Goal: Information Seeking & Learning: Compare options

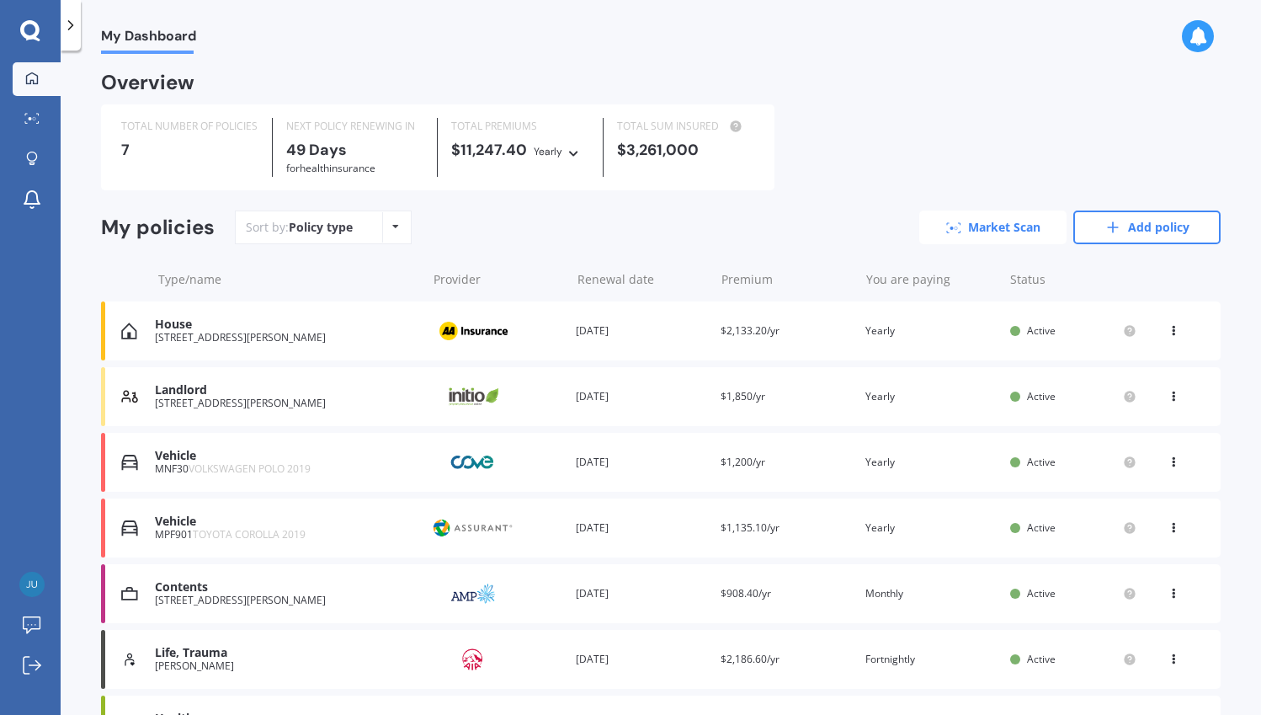
click at [991, 229] on link "Market Scan" at bounding box center [992, 227] width 147 height 34
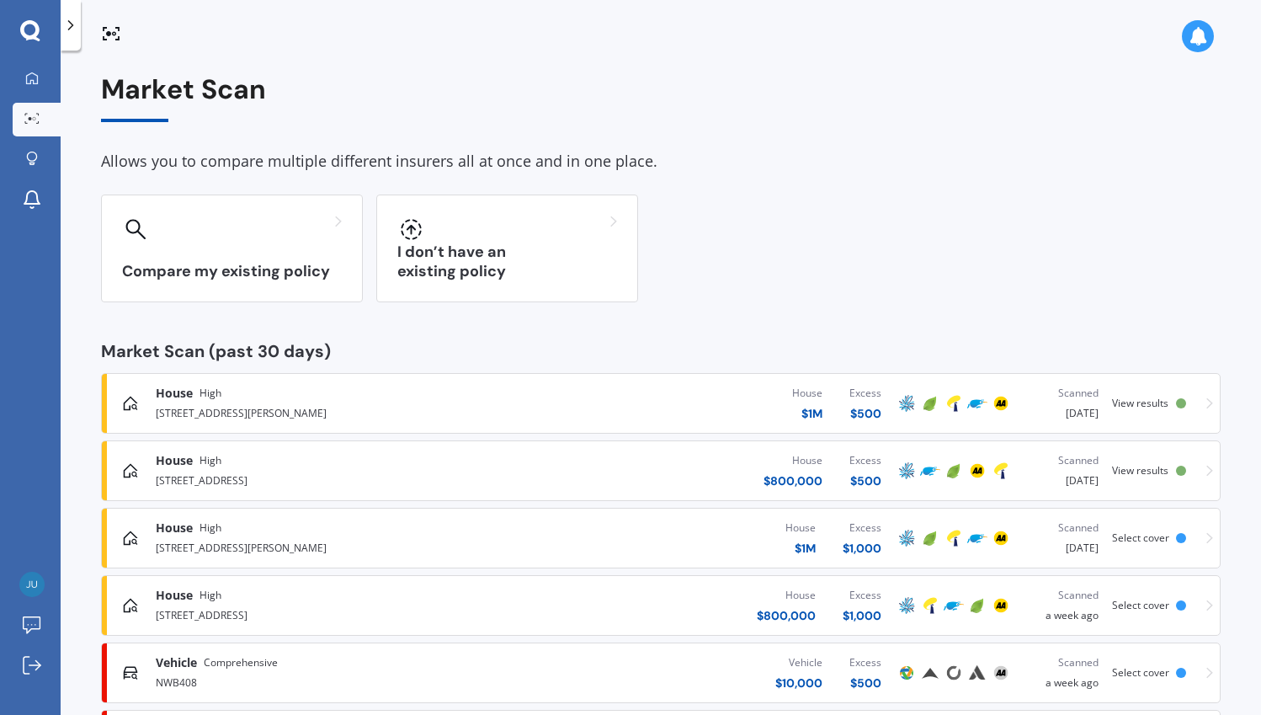
scroll to position [160, 0]
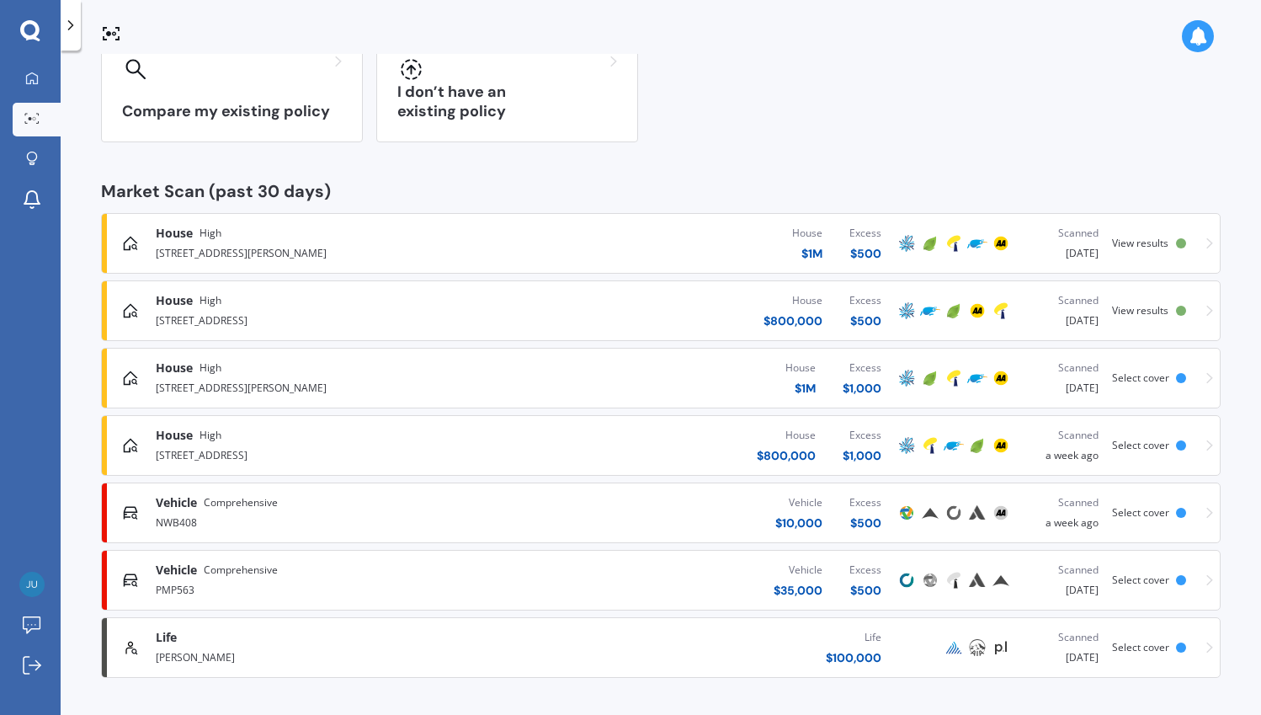
click at [77, 40] on div at bounding box center [71, 25] width 20 height 50
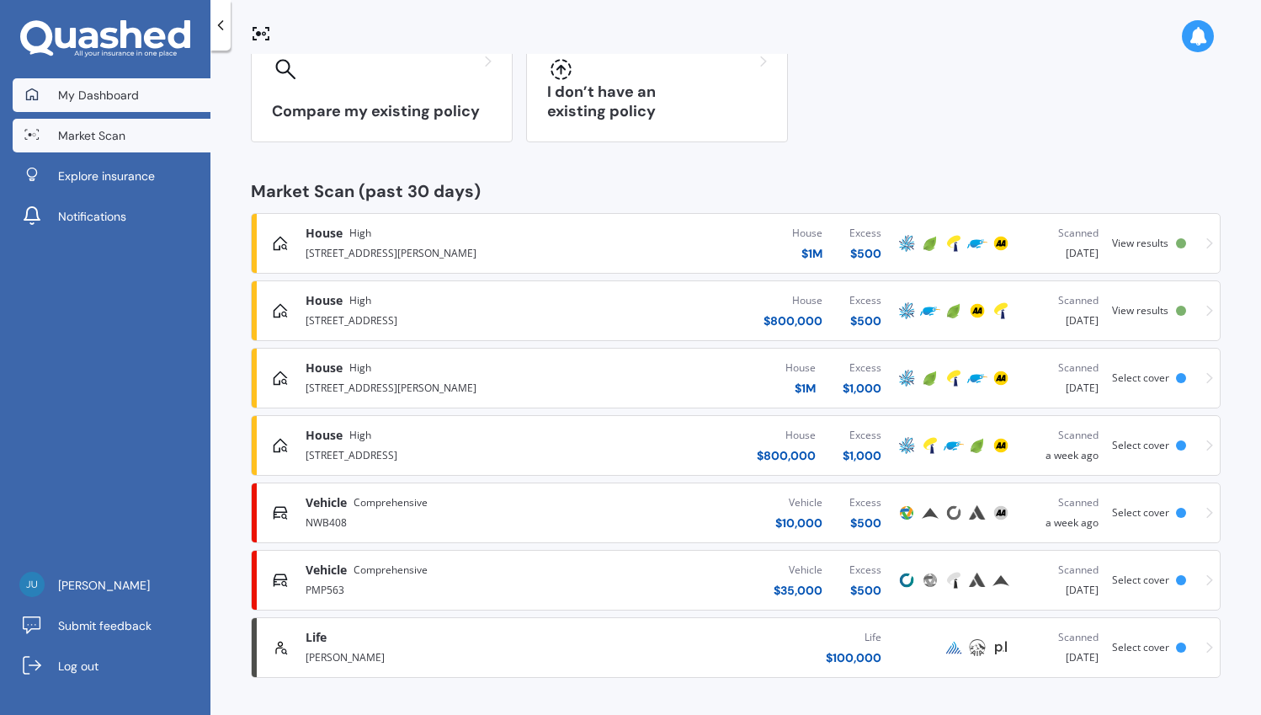
click at [132, 109] on link "My Dashboard" at bounding box center [112, 95] width 198 height 34
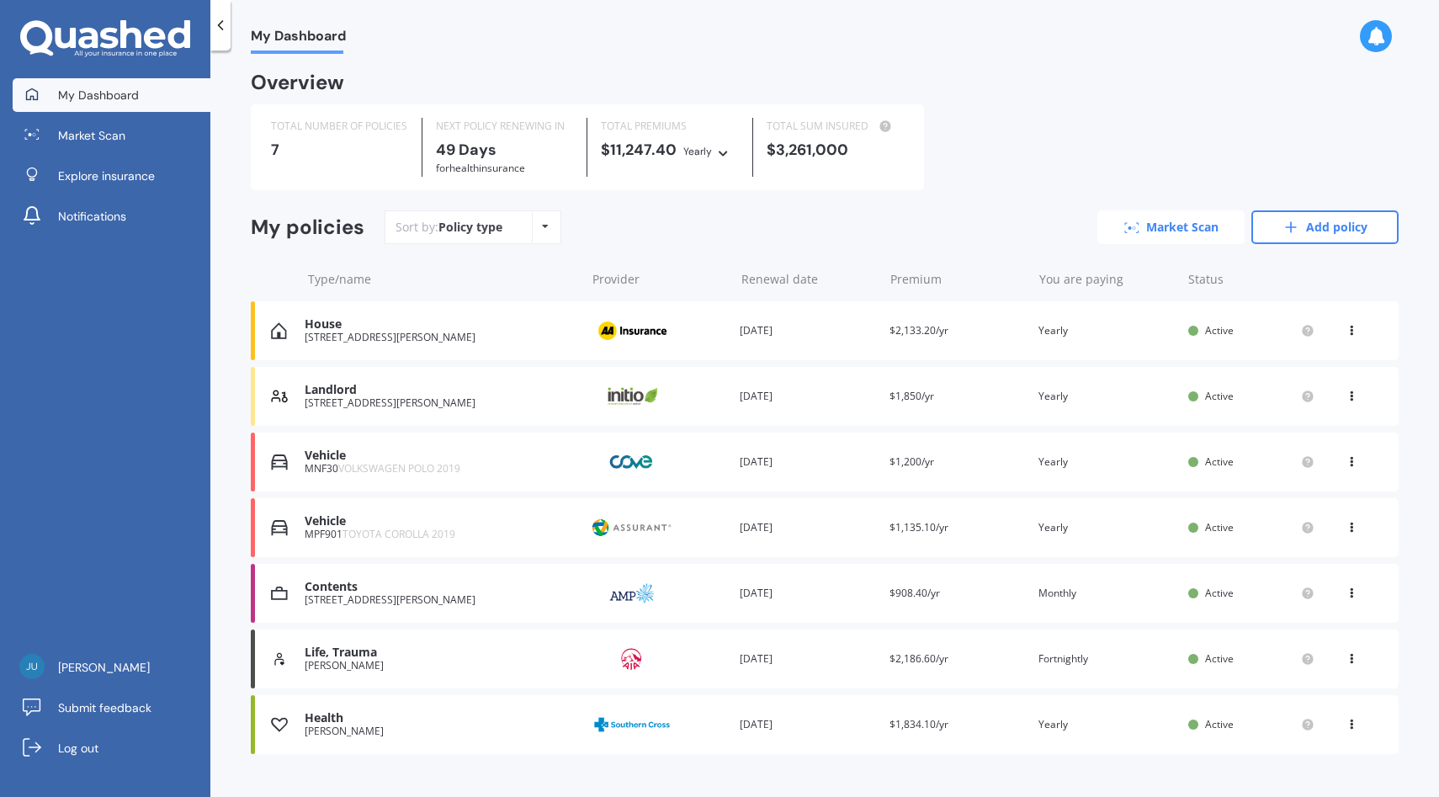
click at [1164, 221] on link "Market Scan" at bounding box center [1171, 227] width 147 height 34
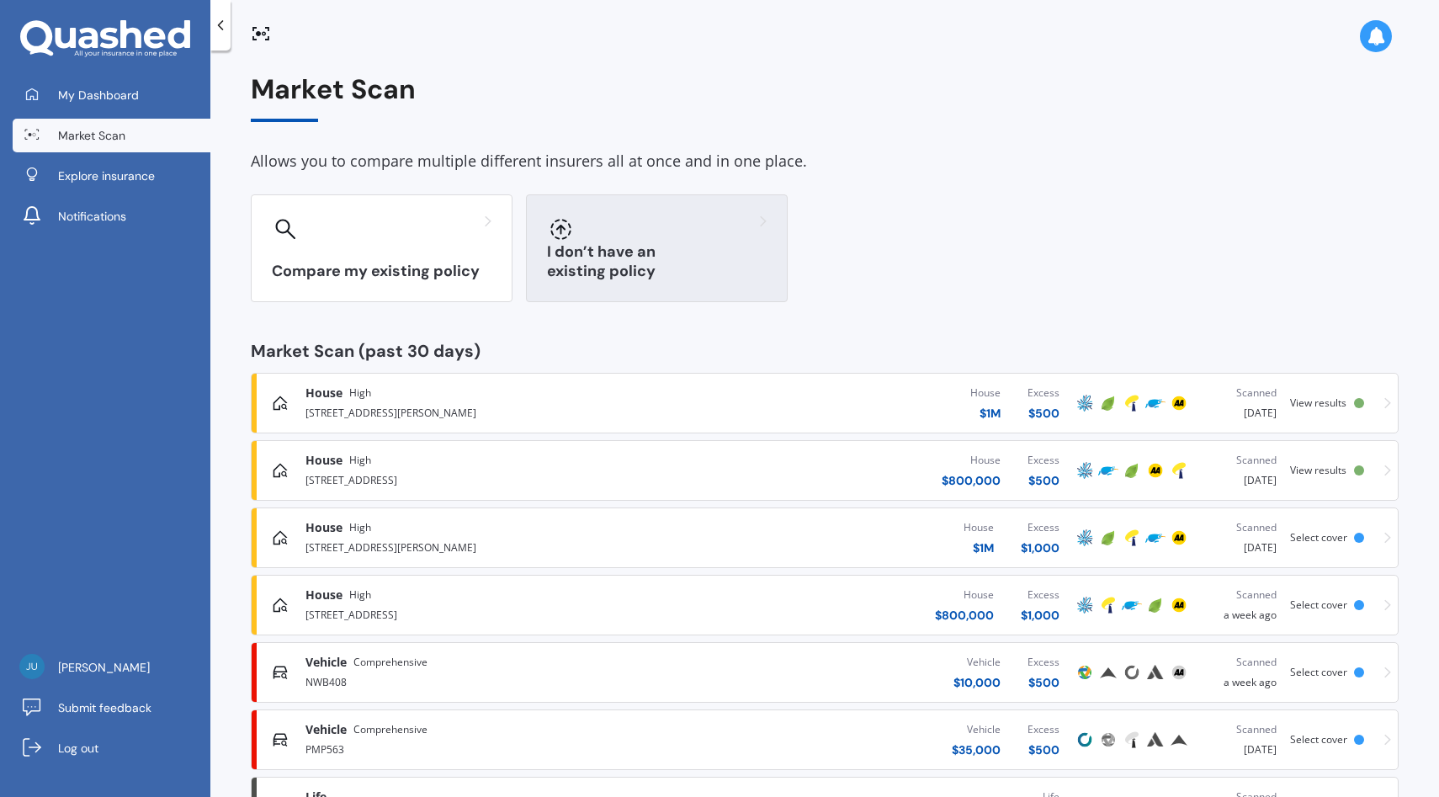
click at [692, 256] on div "I don’t have an existing policy" at bounding box center [657, 248] width 262 height 108
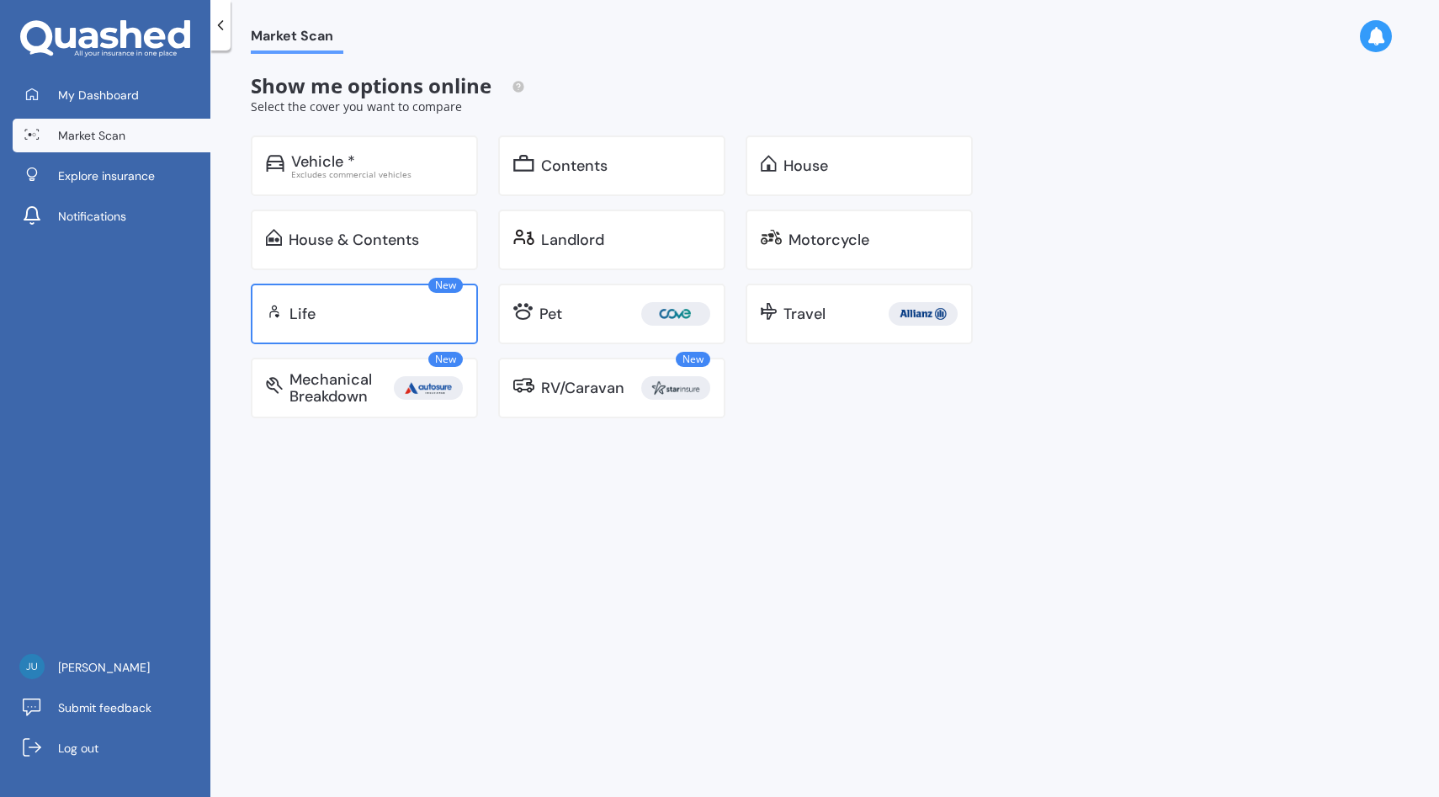
click at [434, 322] on div "Life" at bounding box center [376, 314] width 173 height 17
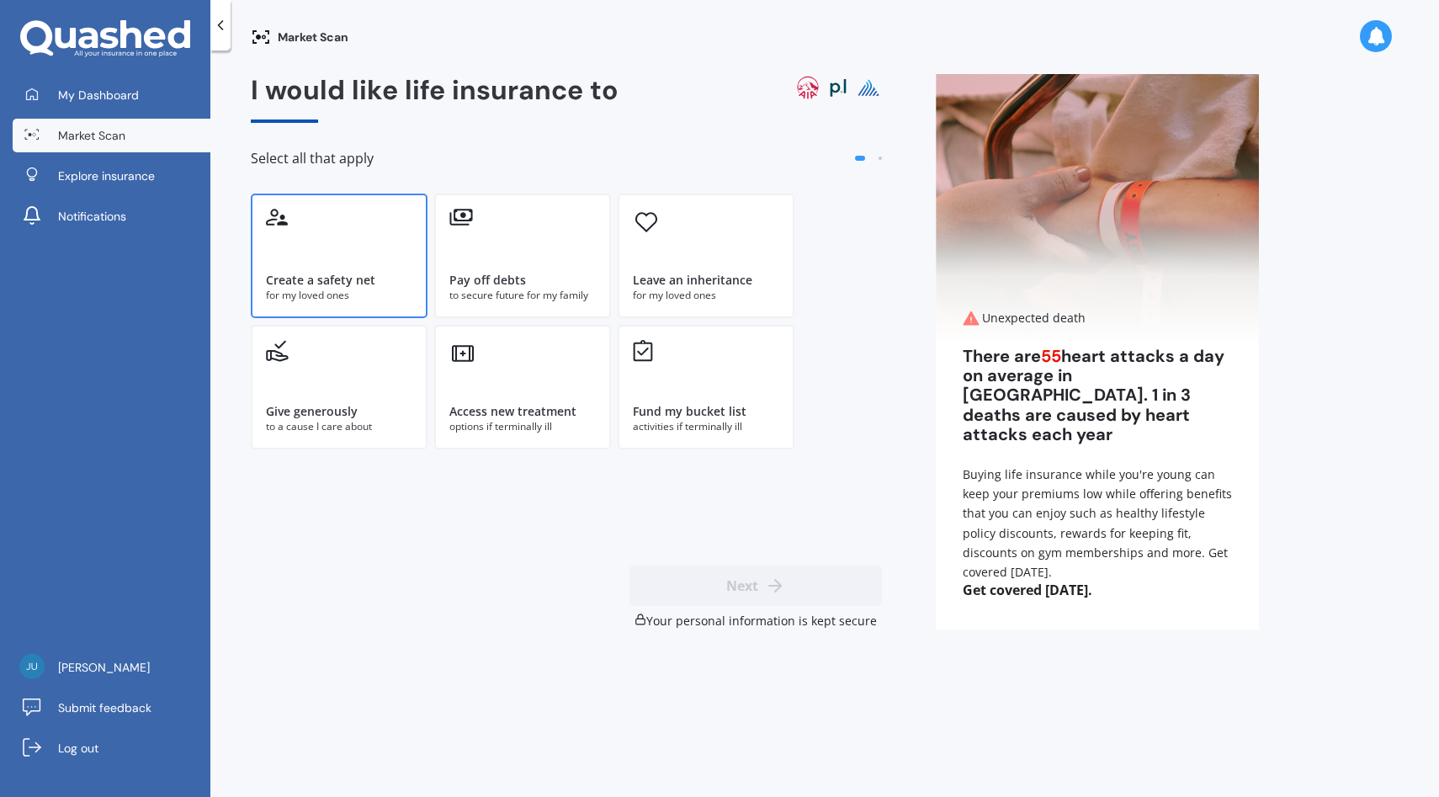
click at [420, 254] on div "Create a safety net for my loved ones" at bounding box center [339, 256] width 177 height 125
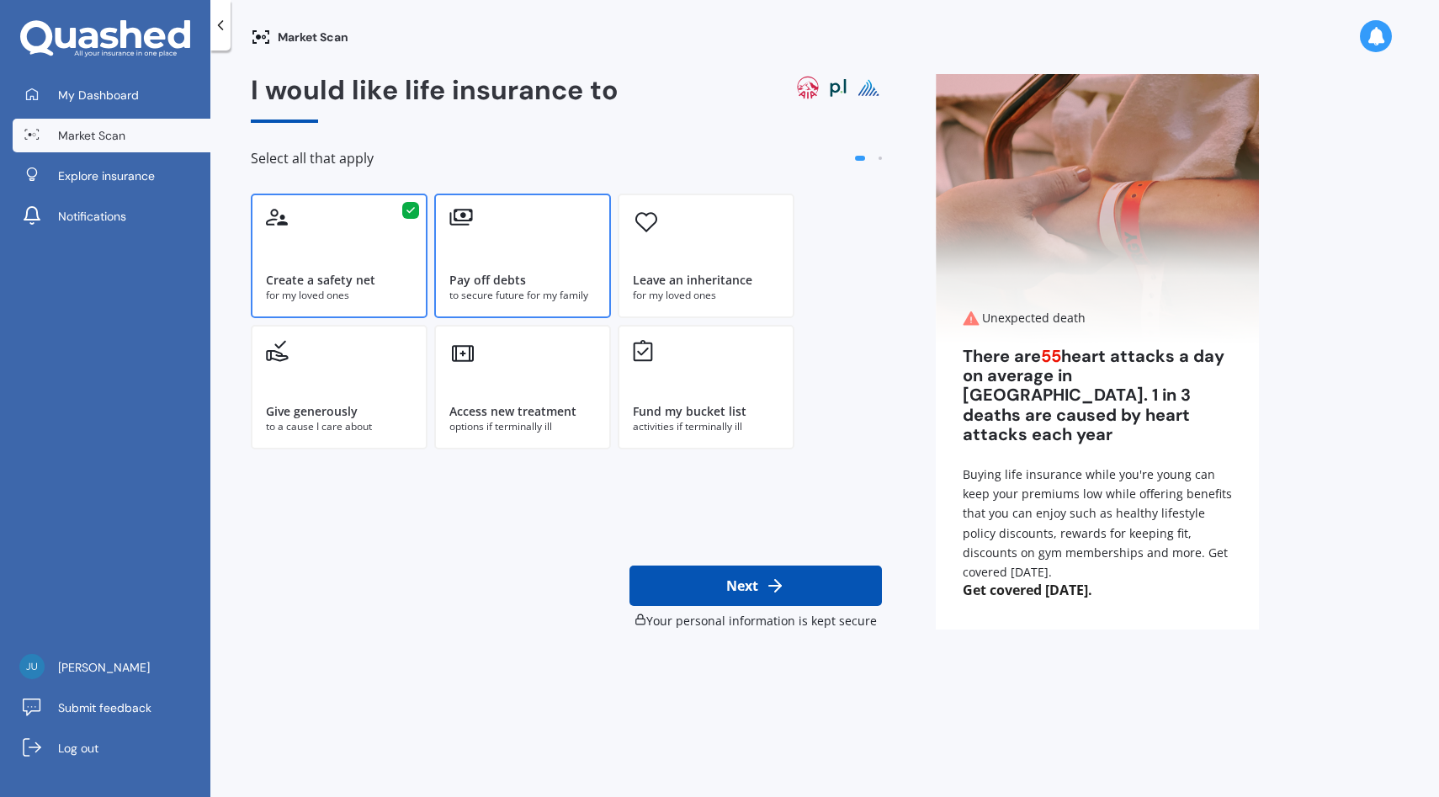
click at [544, 251] on div "Pay off debts to secure future for my family" at bounding box center [522, 256] width 177 height 125
click at [684, 268] on div "Leave an inheritance for my loved ones" at bounding box center [706, 256] width 177 height 125
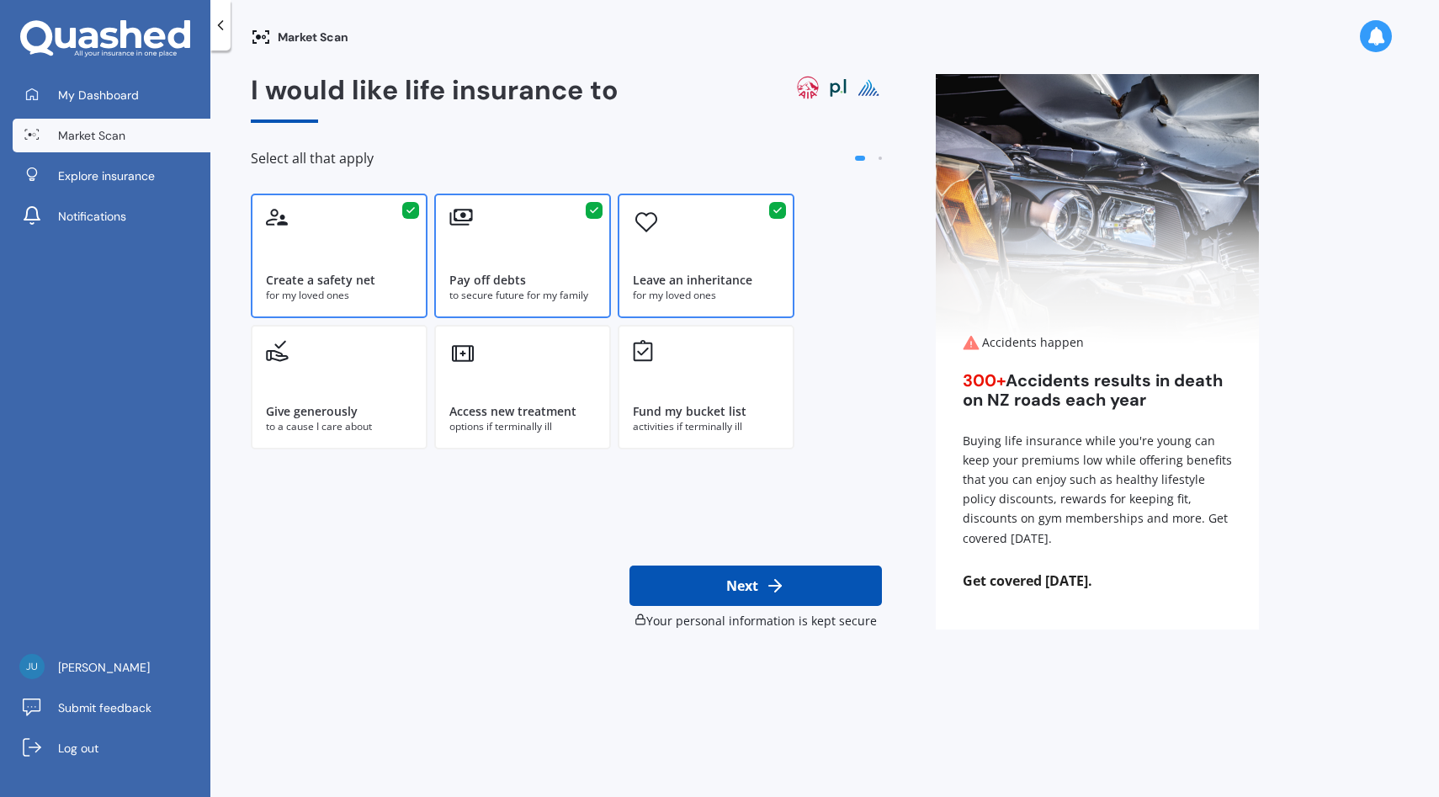
click at [842, 576] on button "Next" at bounding box center [756, 586] width 252 height 40
select select "01"
select select "11"
select select "1987"
select select "No manual work e.g. lawyer, consultant, engineer"
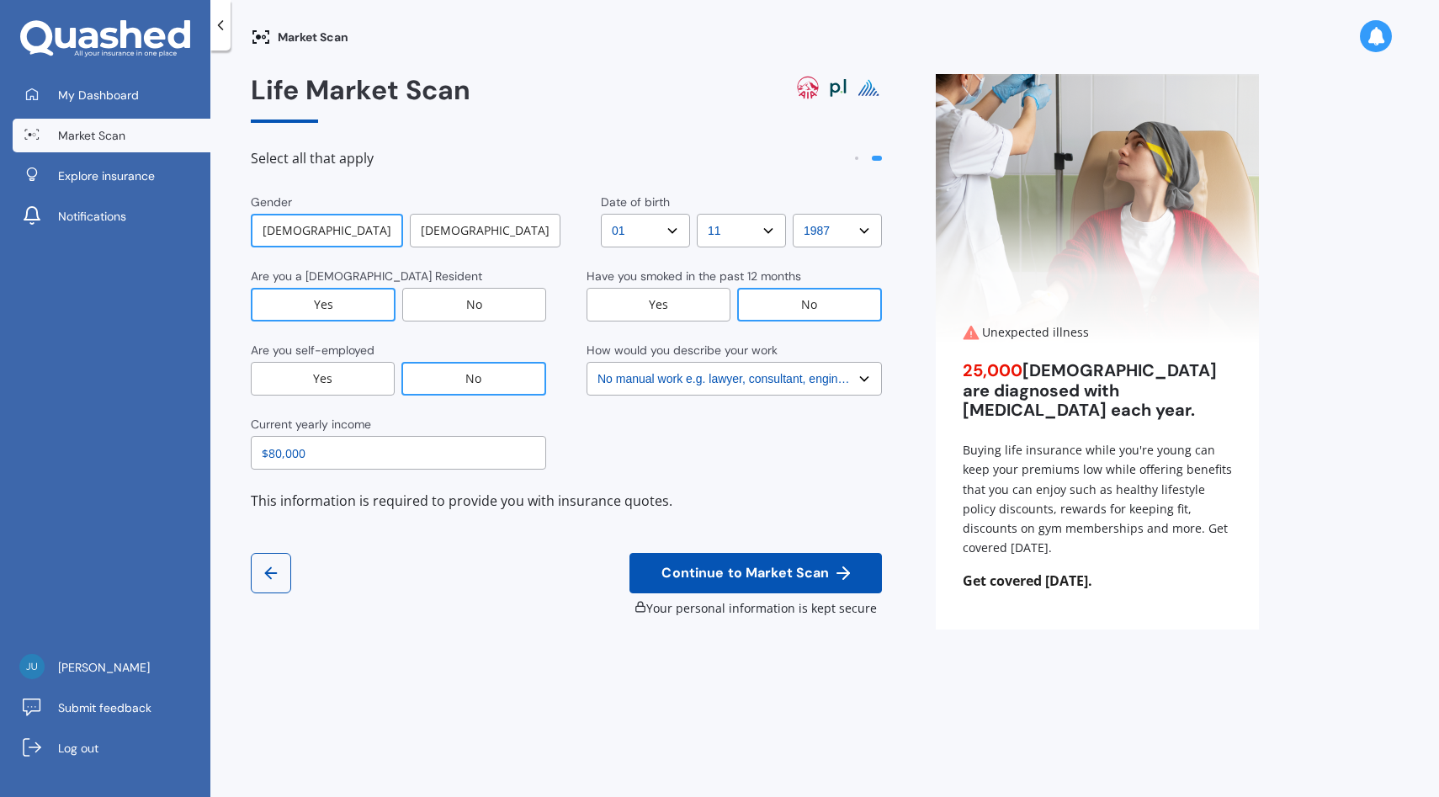
click at [278, 579] on icon "button" at bounding box center [271, 573] width 19 height 20
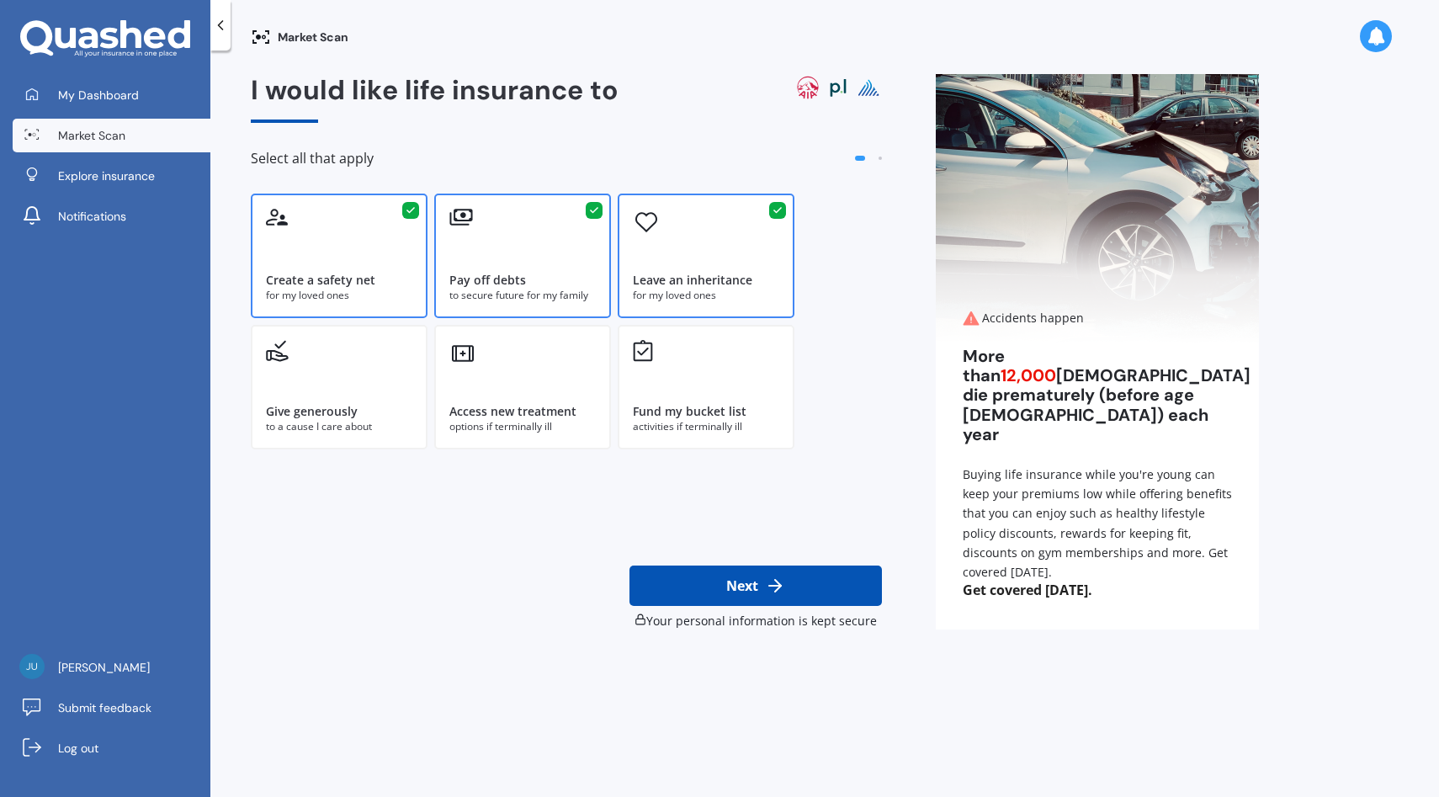
click at [808, 588] on button "Next" at bounding box center [756, 586] width 252 height 40
select select "01"
select select "11"
select select "1987"
select select "No manual work e.g. lawyer, consultant, engineer"
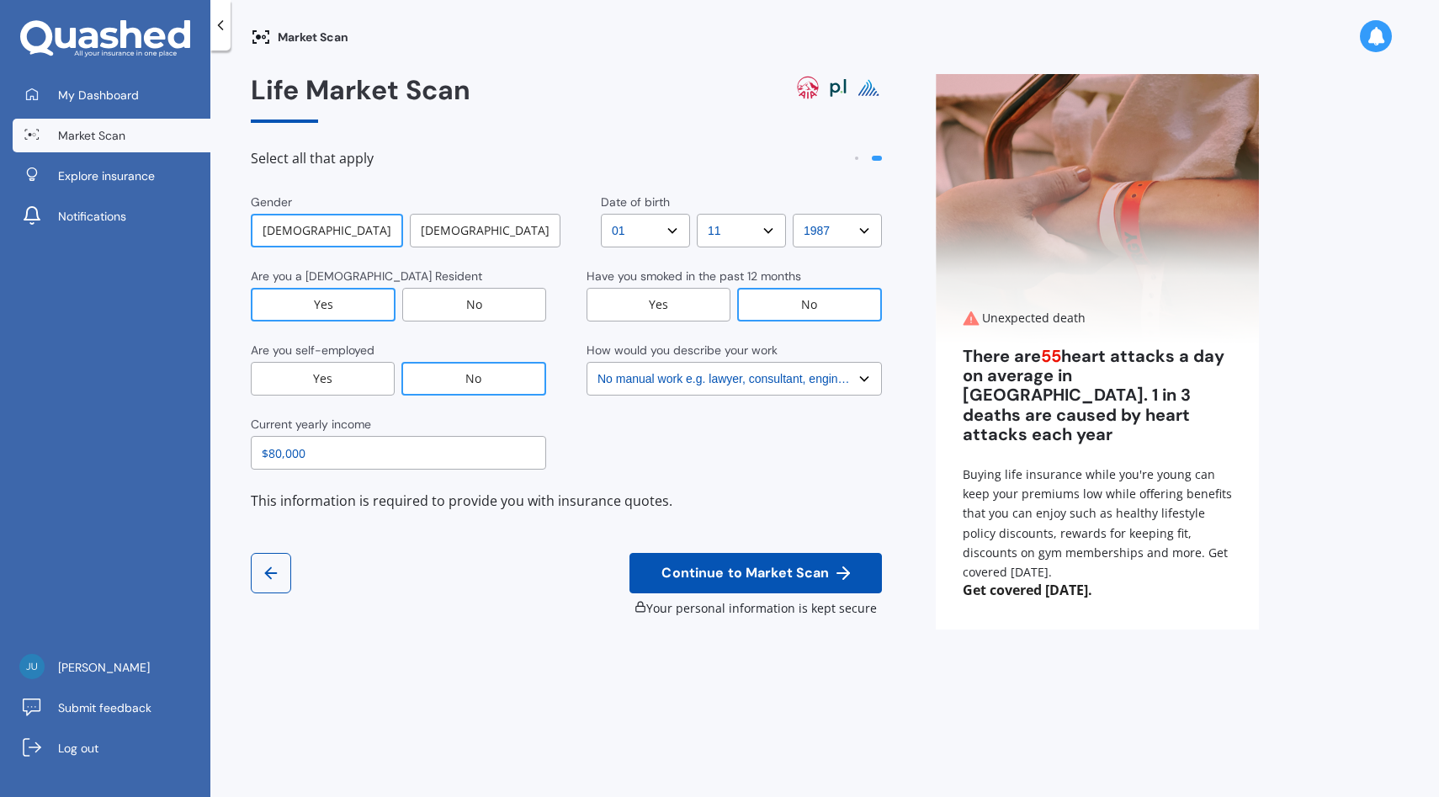
click at [834, 561] on button "Continue to Market Scan" at bounding box center [756, 573] width 252 height 40
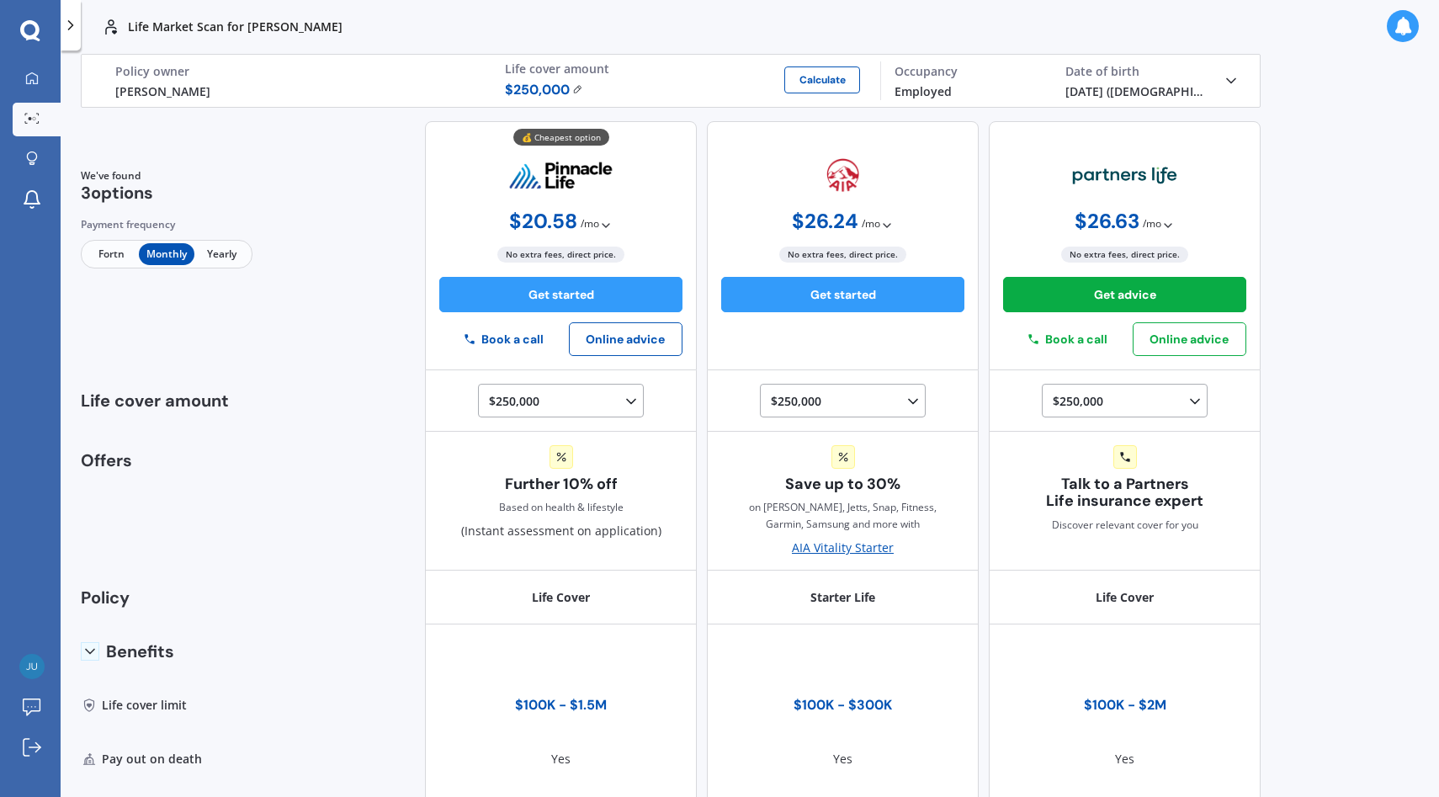
click at [231, 247] on span "Yearly" at bounding box center [221, 254] width 55 height 22
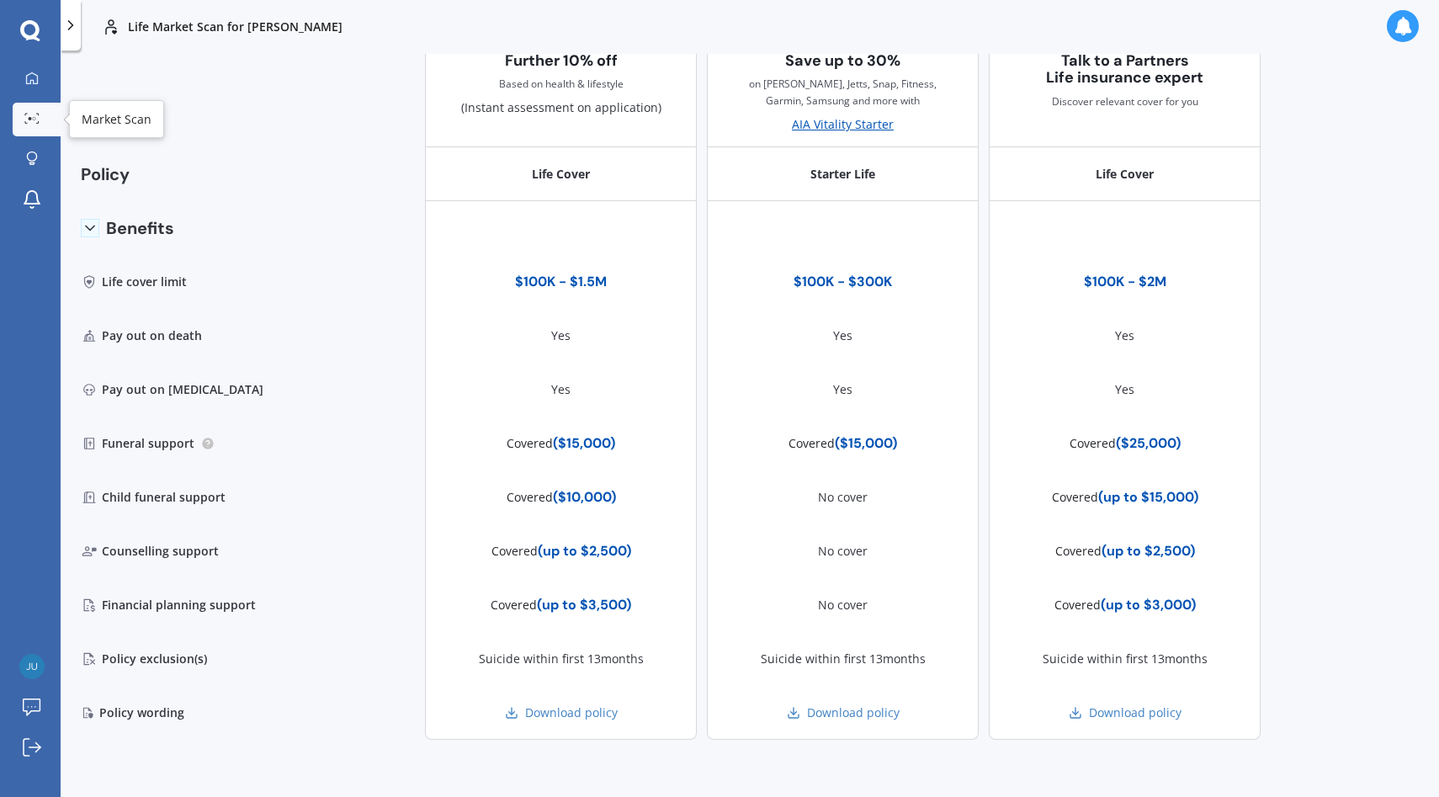
click at [35, 130] on link "Market Scan" at bounding box center [37, 120] width 48 height 34
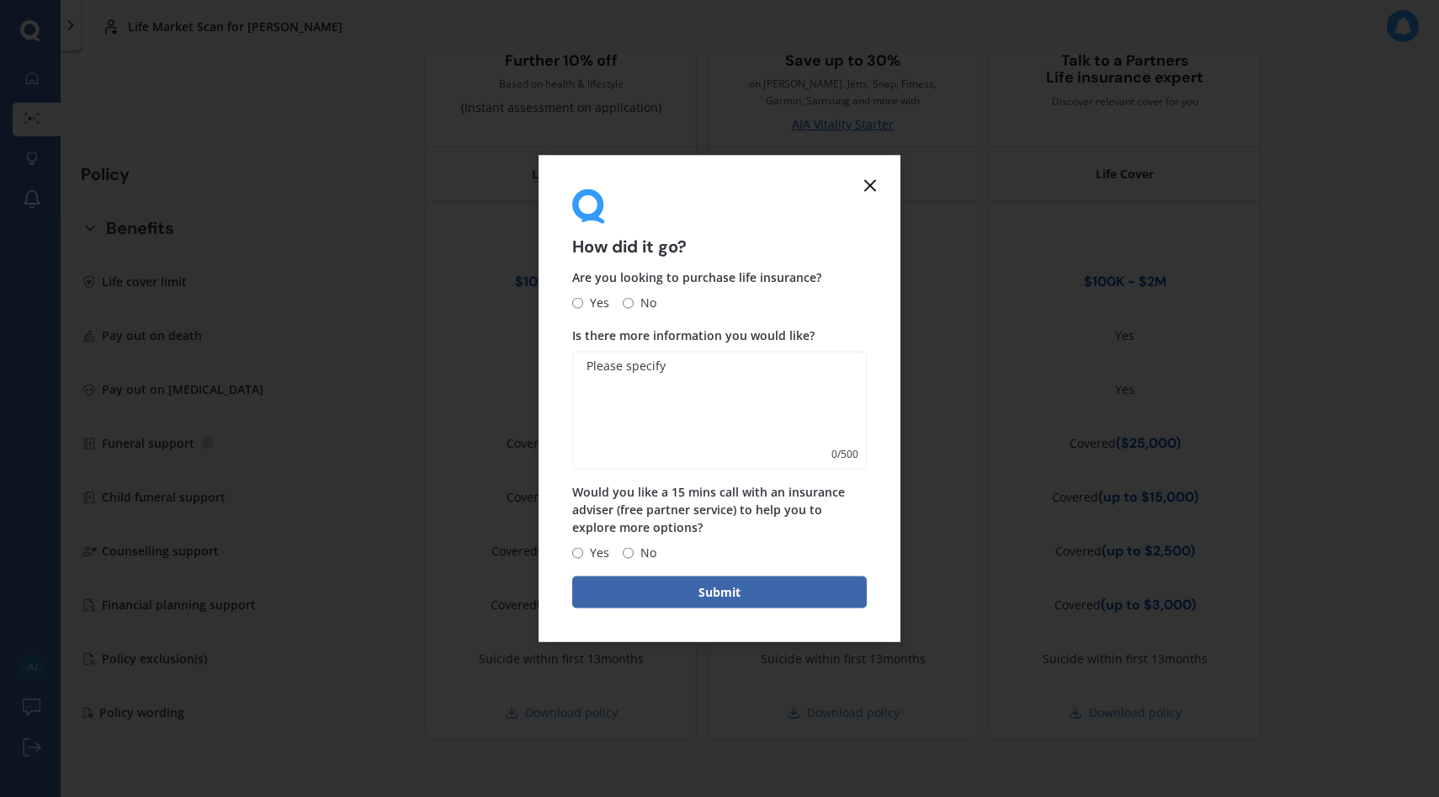
click at [872, 183] on icon at bounding box center [870, 185] width 20 height 20
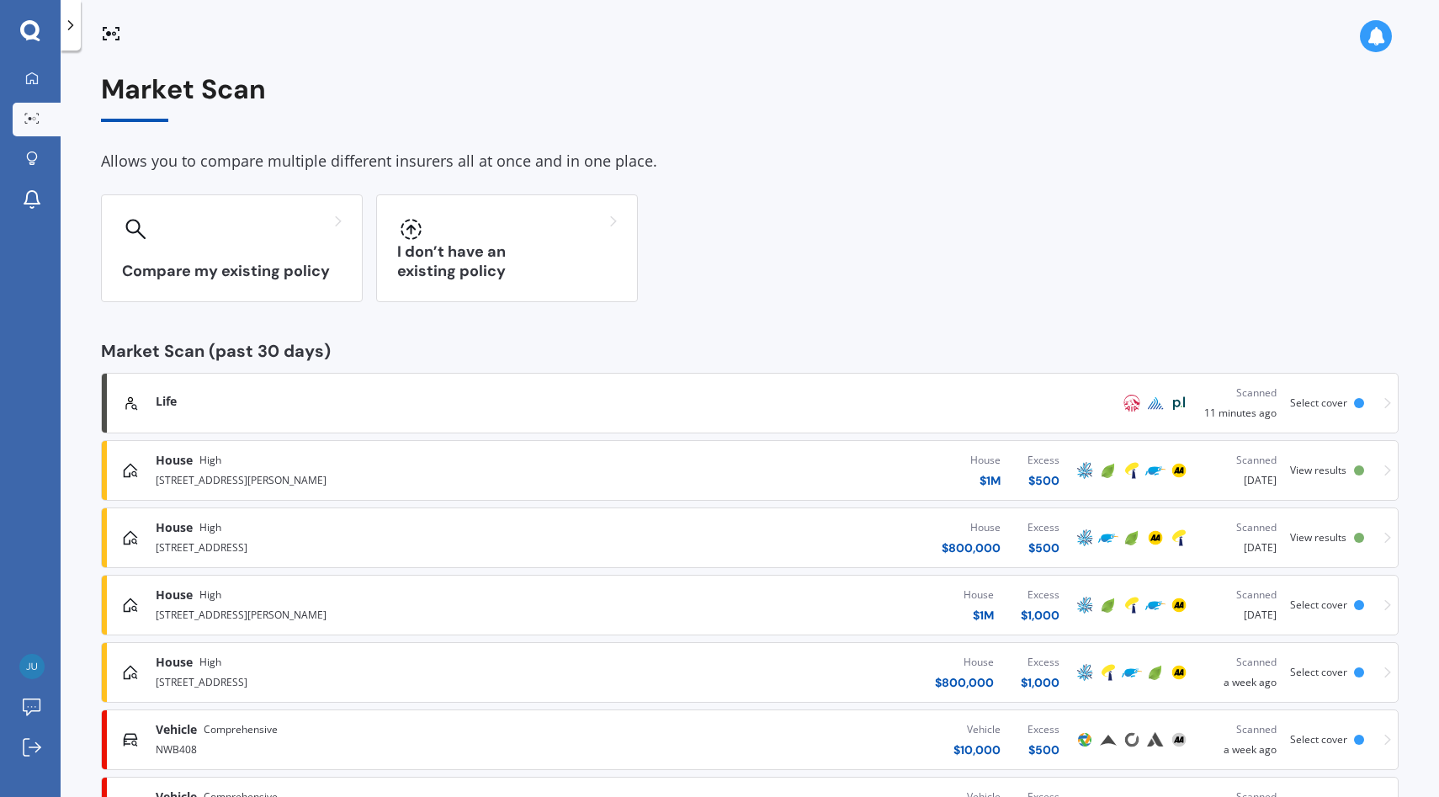
scroll to position [145, 0]
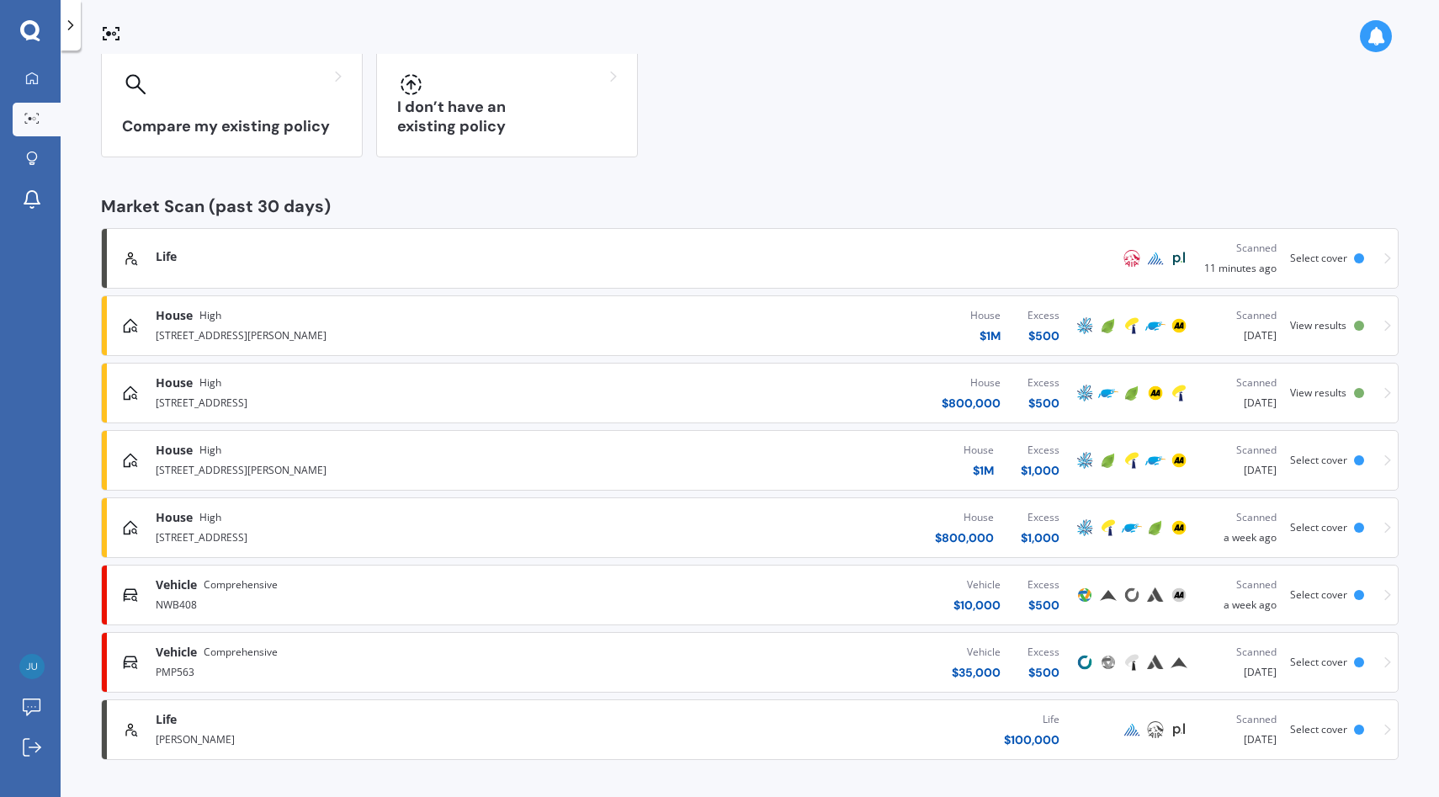
click at [641, 622] on link "Vehicle Comprehensive NWB408 Vehicle $ 10,000 Excess $ 500 Scanned a week ago S…" at bounding box center [750, 595] width 1298 height 61
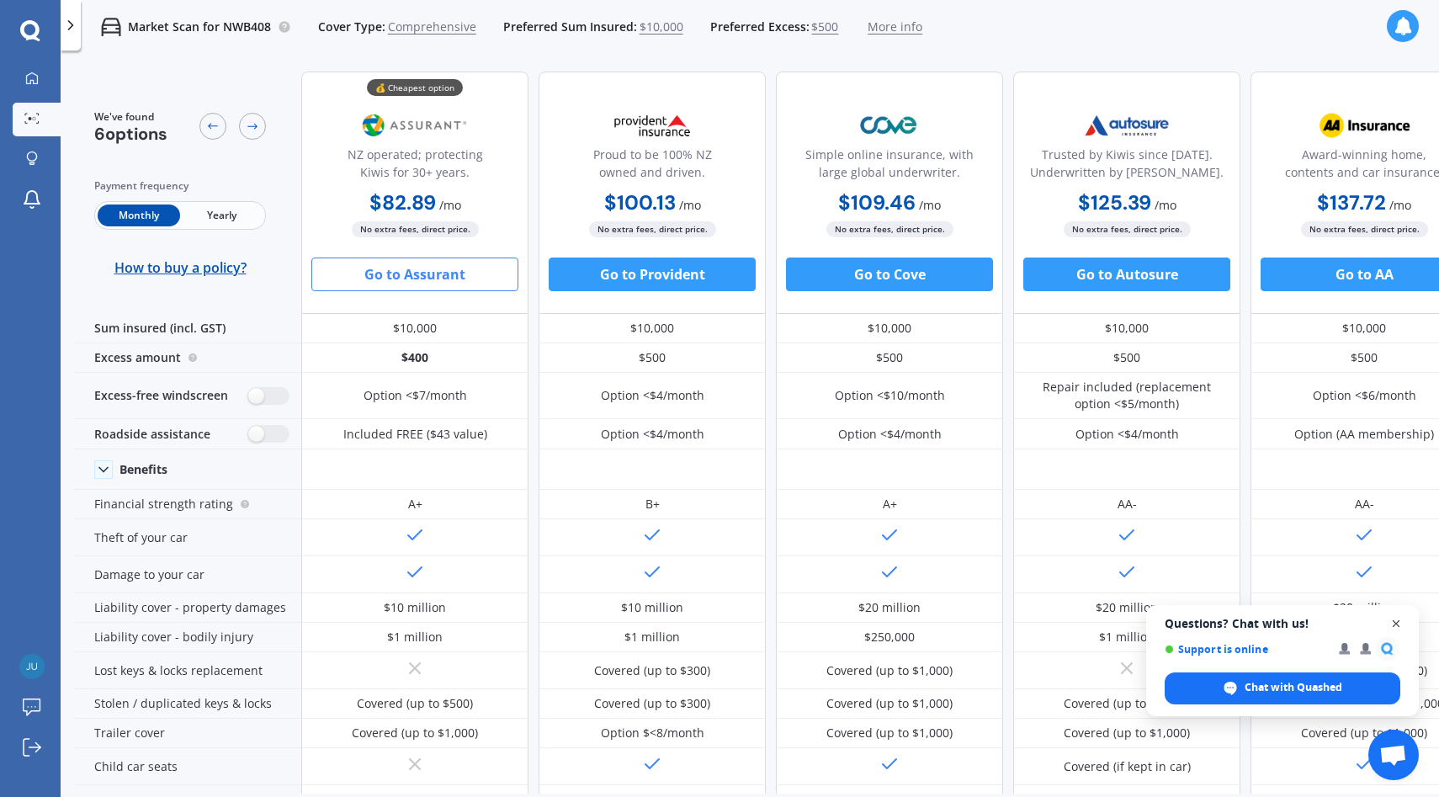
click at [1396, 623] on span "Close chat" at bounding box center [1396, 624] width 21 height 21
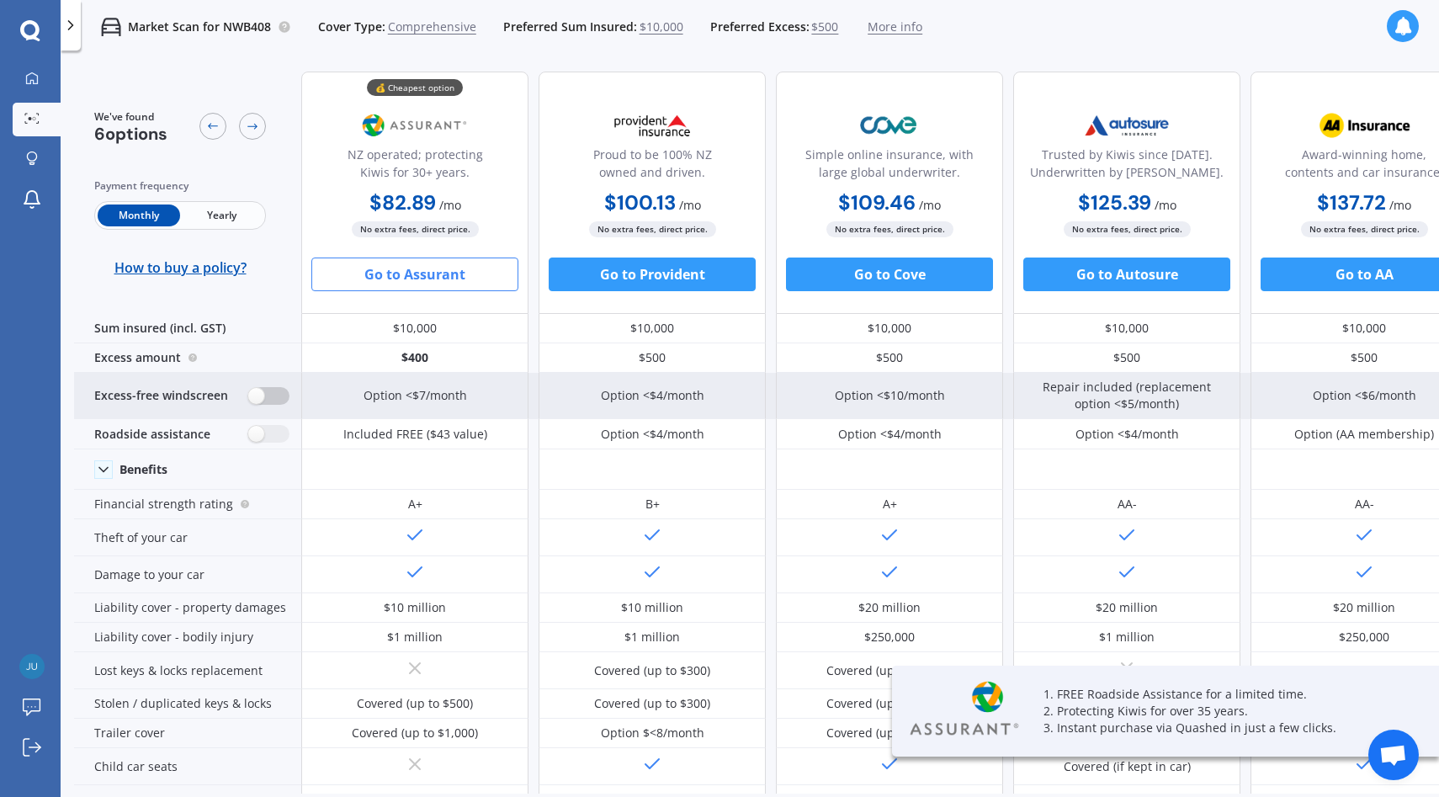
click at [279, 396] on label at bounding box center [268, 396] width 41 height 18
radio input "true"
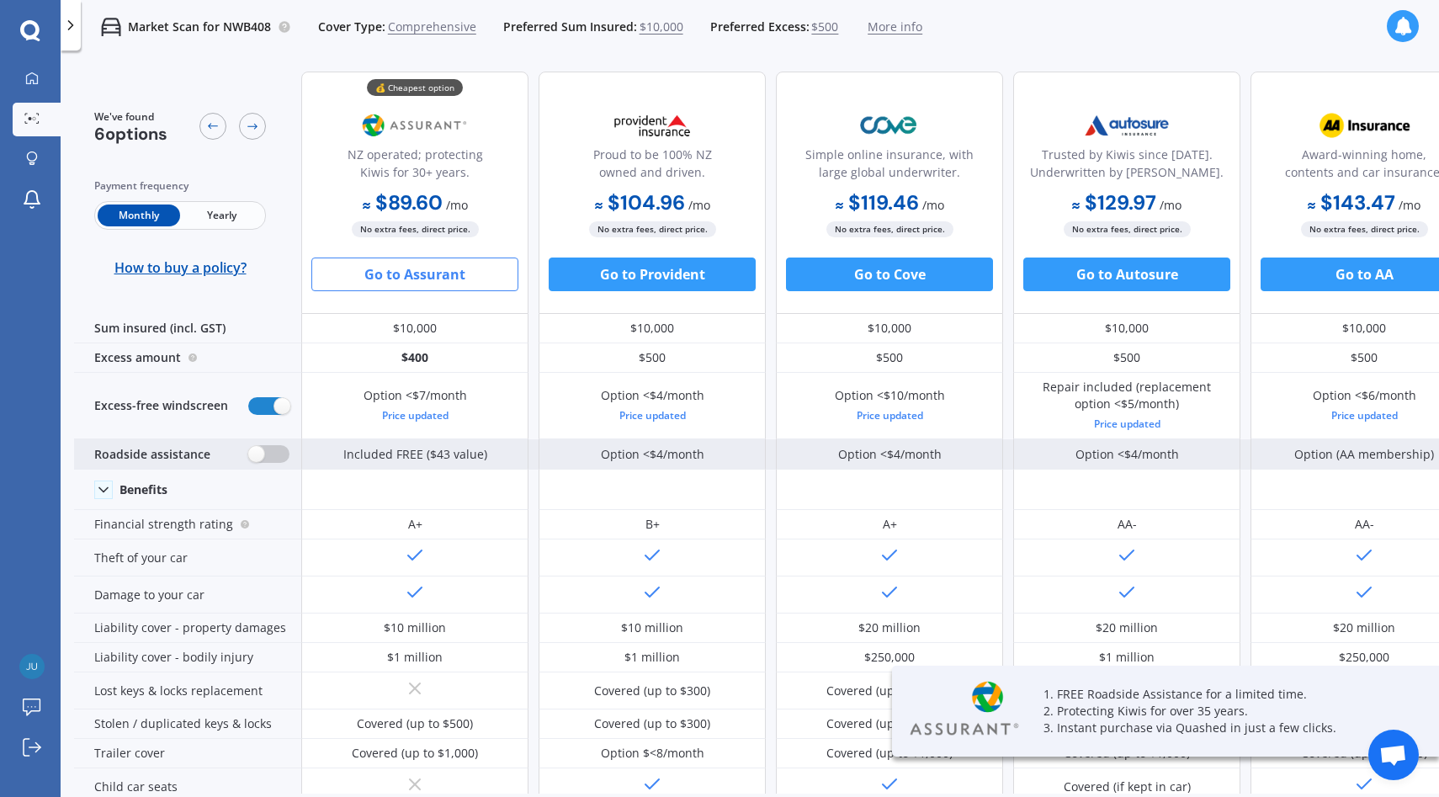
click at [279, 448] on label at bounding box center [268, 454] width 41 height 18
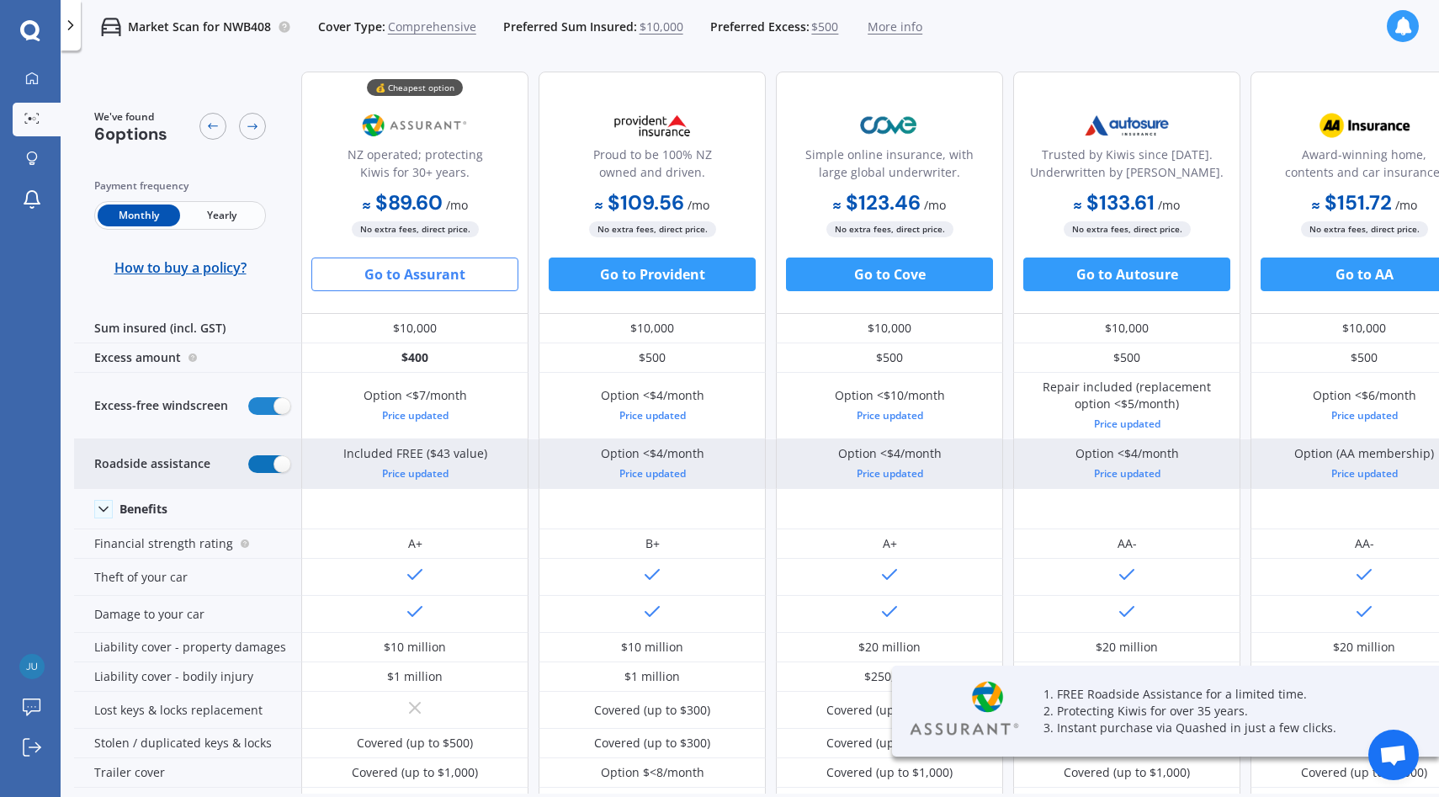
click at [270, 465] on label at bounding box center [268, 464] width 41 height 18
radio input "false"
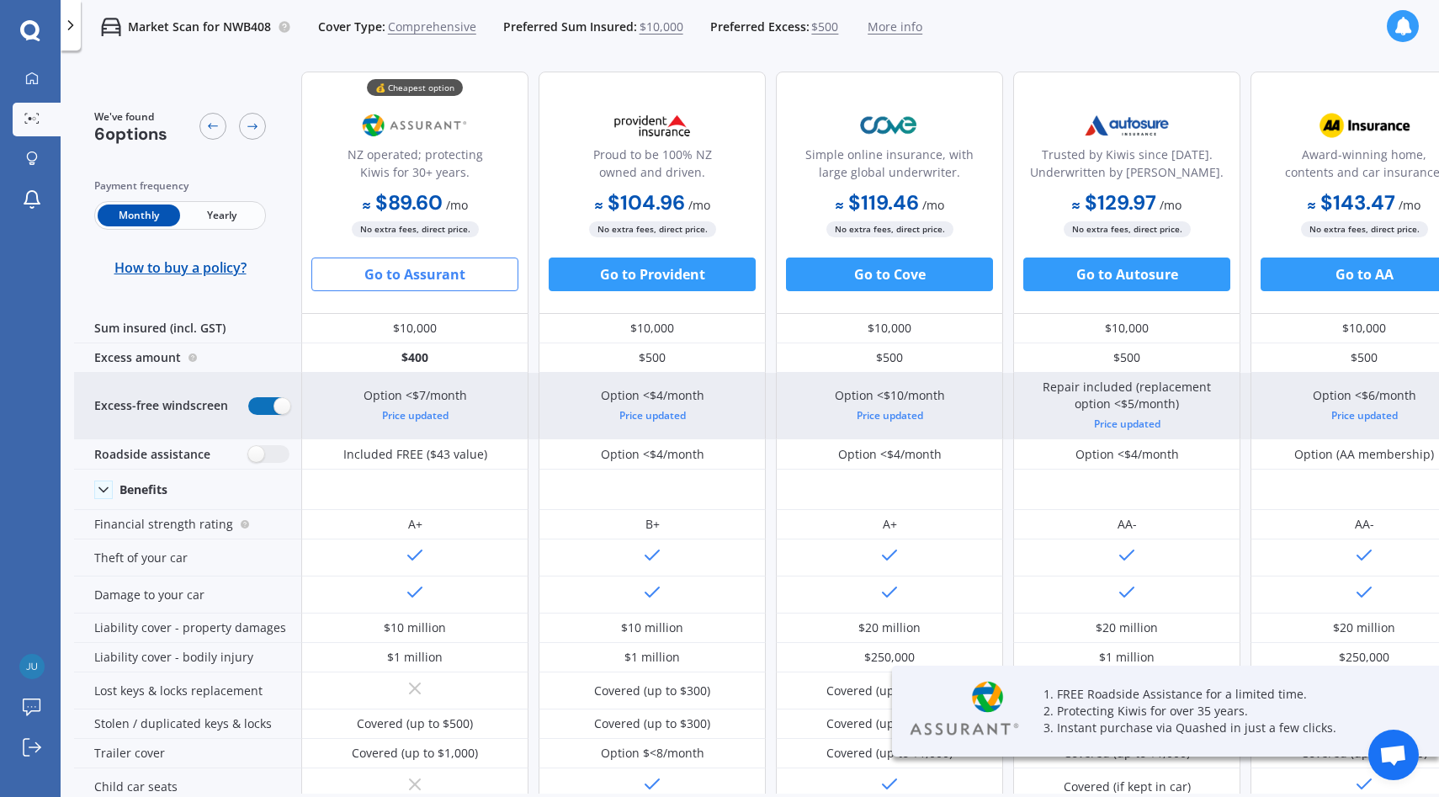
click at [263, 403] on label at bounding box center [268, 406] width 41 height 18
radio input "false"
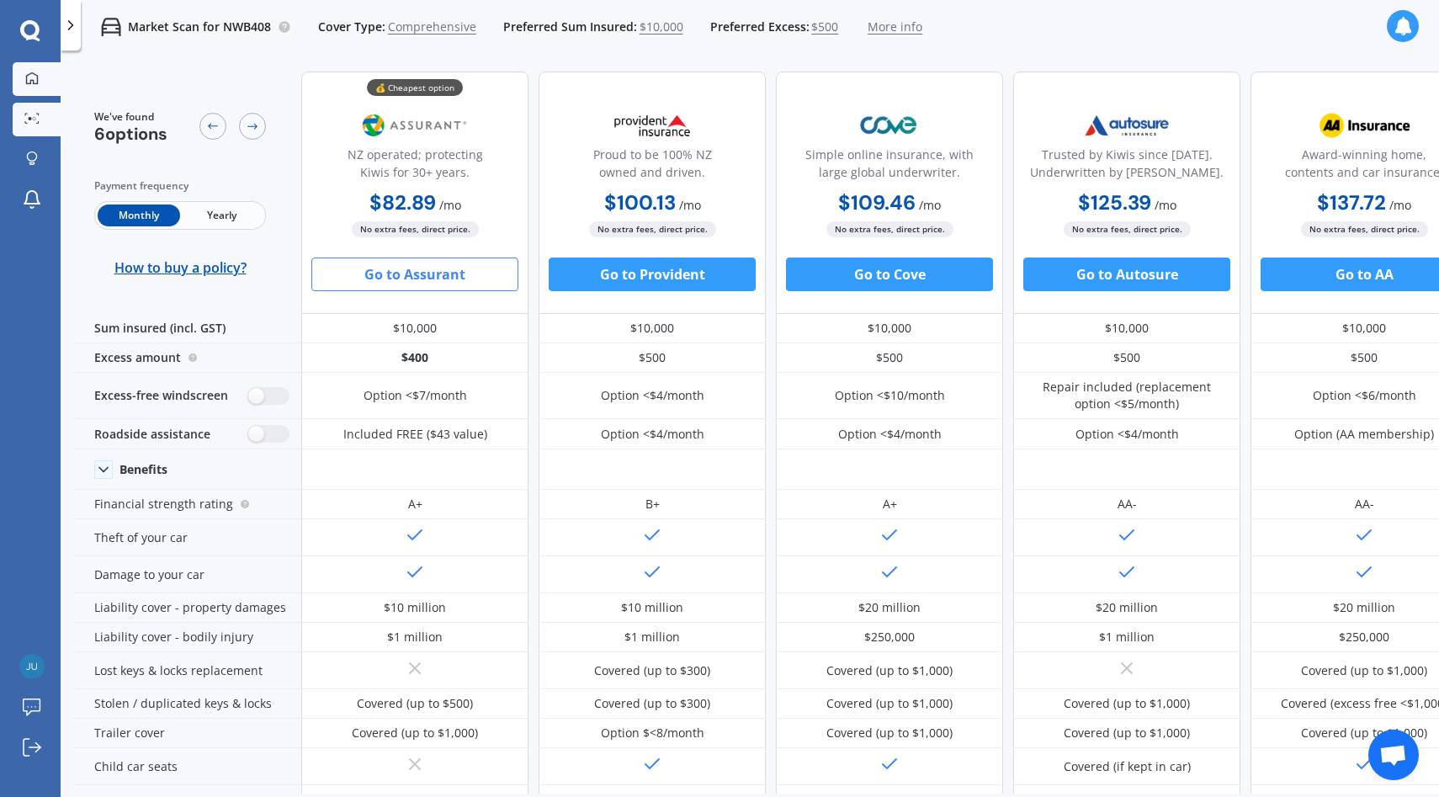
click at [60, 78] on link "My Dashboard" at bounding box center [37, 79] width 48 height 34
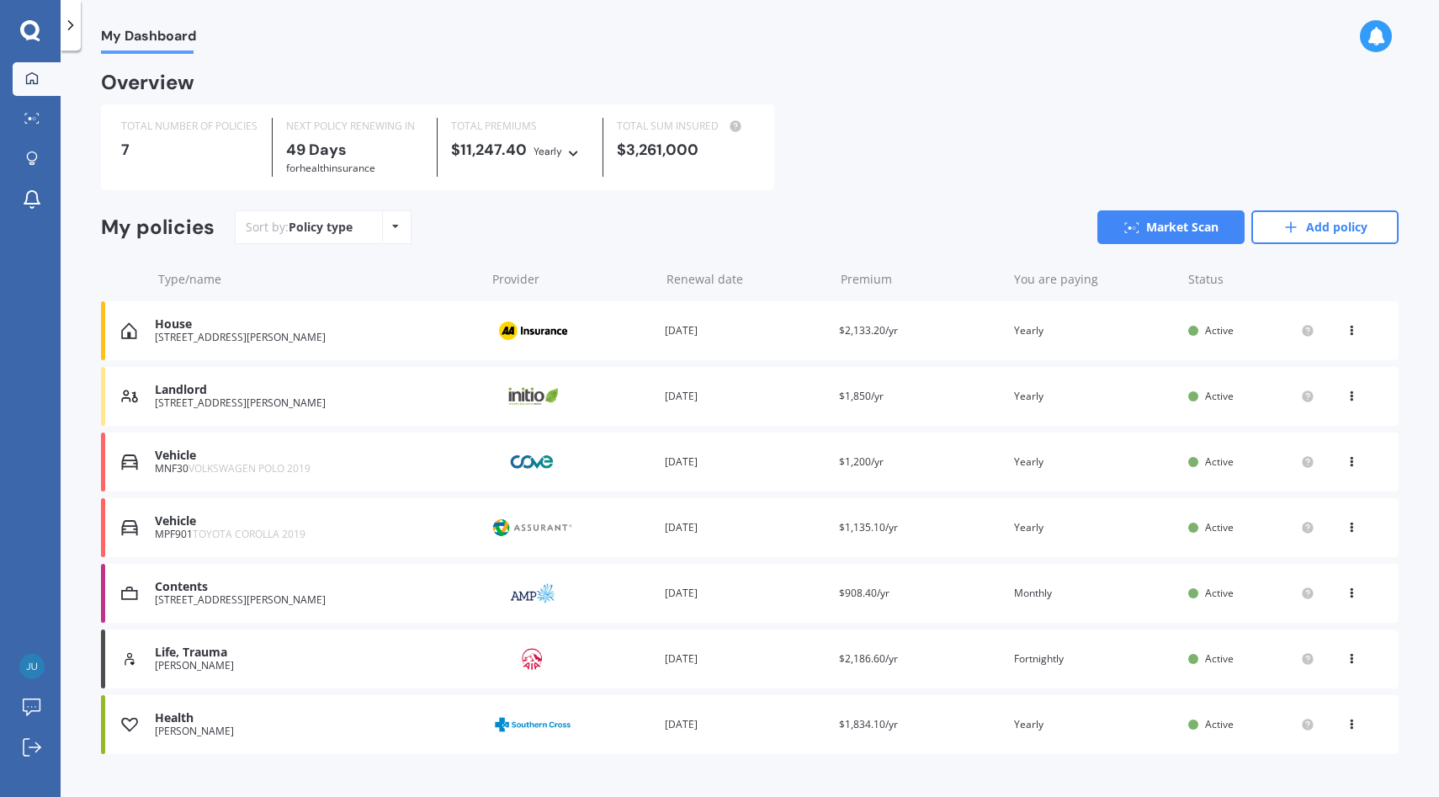
scroll to position [29, 0]
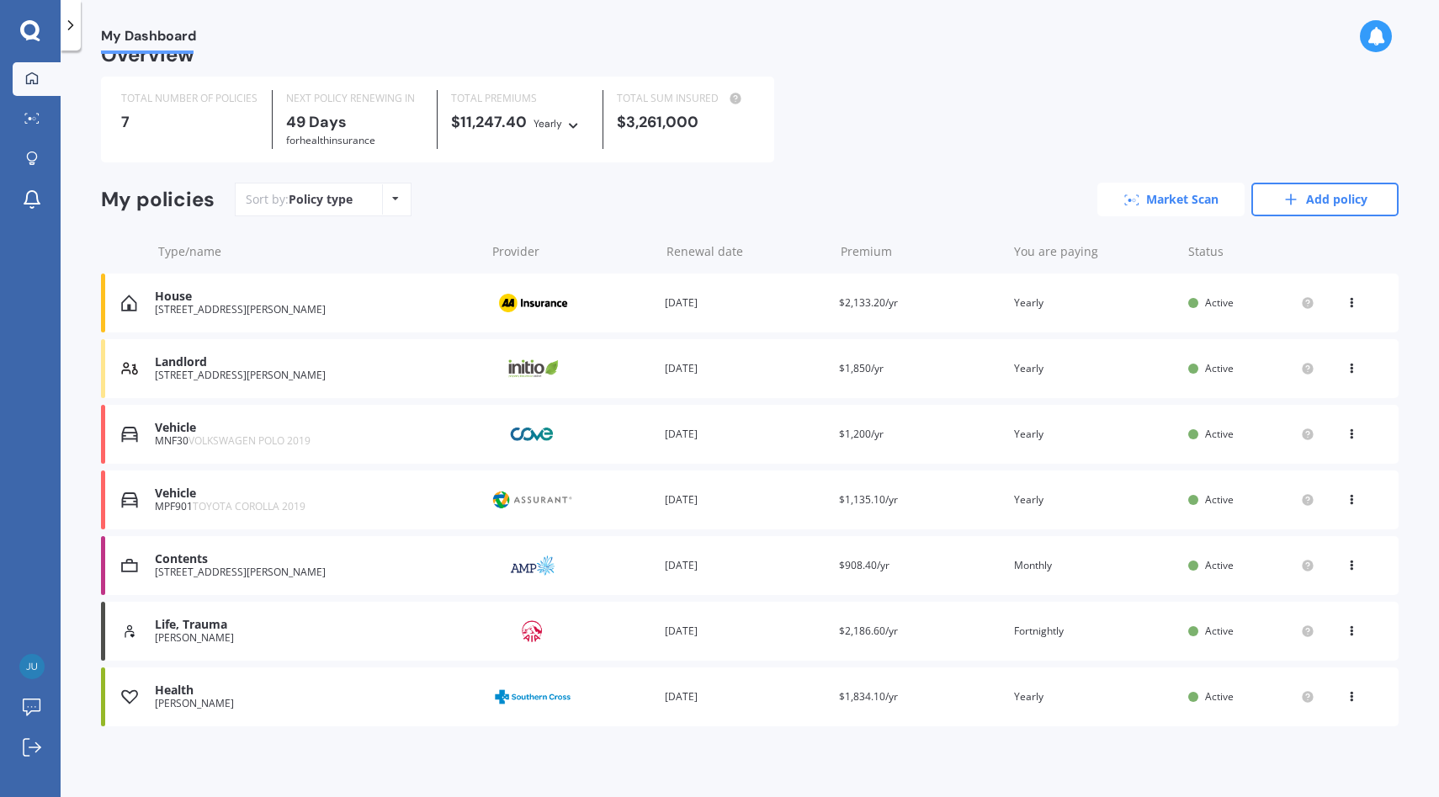
click at [1156, 193] on link "Market Scan" at bounding box center [1171, 200] width 147 height 34
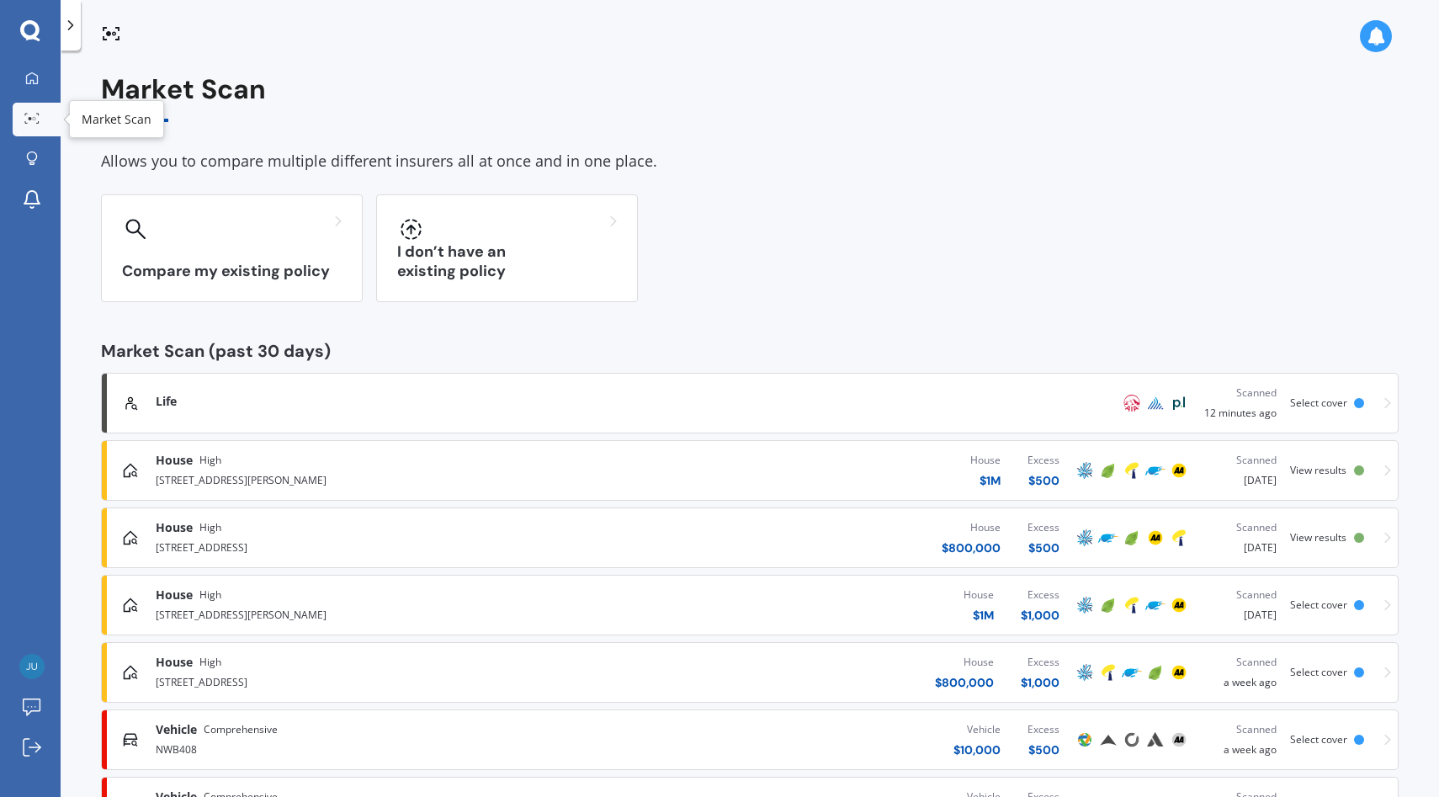
click at [35, 120] on circle at bounding box center [34, 118] width 3 height 3
click at [40, 89] on link "My Dashboard" at bounding box center [37, 79] width 48 height 34
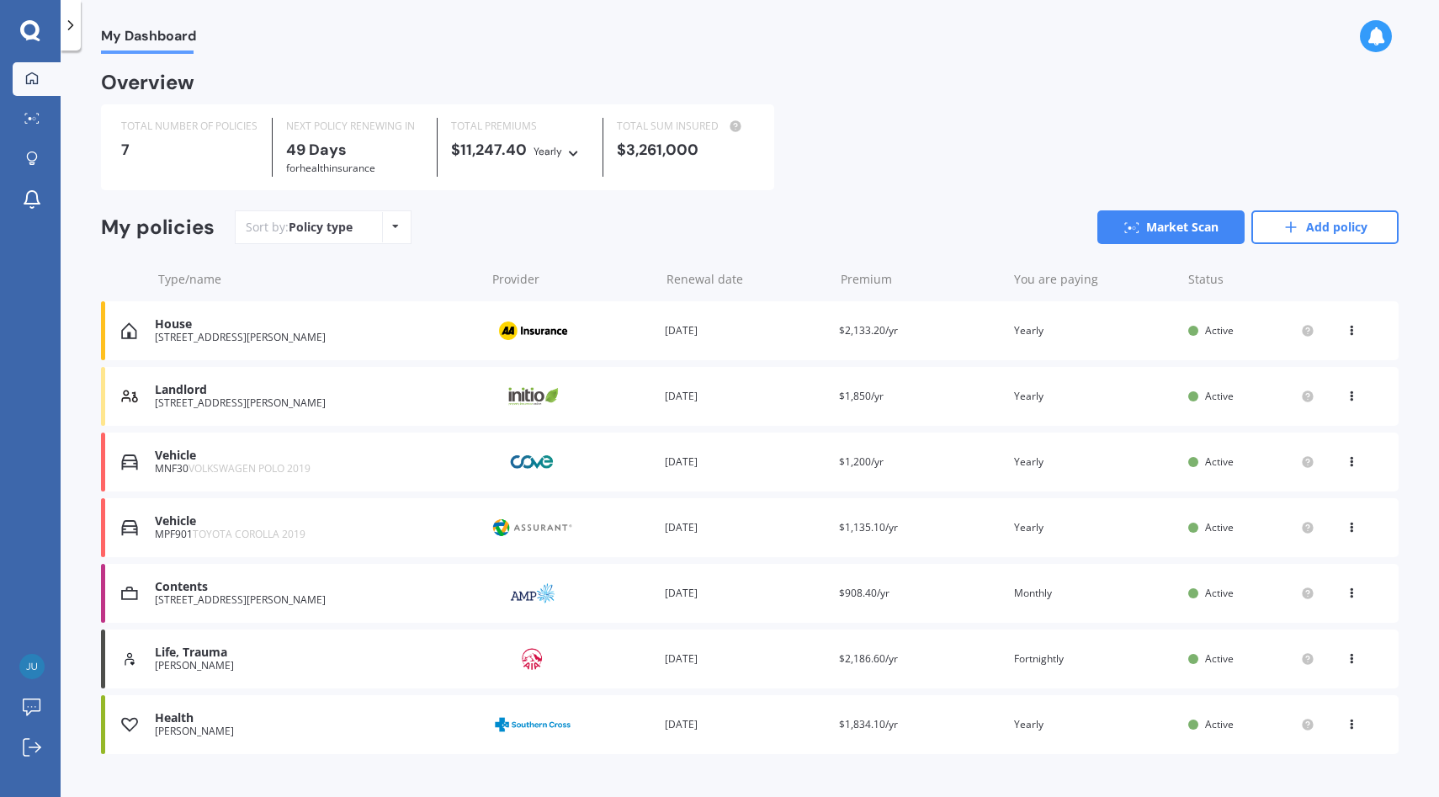
click at [73, 35] on div at bounding box center [71, 25] width 20 height 50
